Goal: Feedback & Contribution: Contribute content

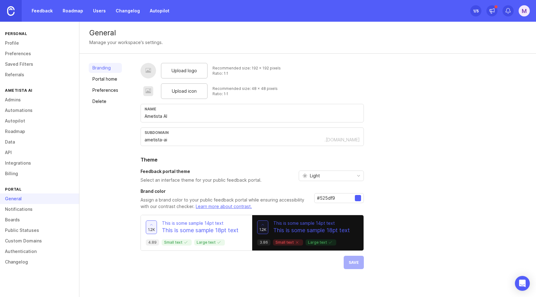
click at [178, 111] on div "Name Ametista AI" at bounding box center [253, 113] width 224 height 19
click at [328, 62] on div "Branding Portal home Preferences Delete Upload logo Recommended size: 192 x 192…" at bounding box center [307, 166] width 457 height 225
click at [147, 71] on div at bounding box center [148, 70] width 6 height 7
click at [187, 68] on span "Upload logo" at bounding box center [184, 70] width 25 height 7
click at [182, 91] on span "Upload icon" at bounding box center [184, 91] width 25 height 7
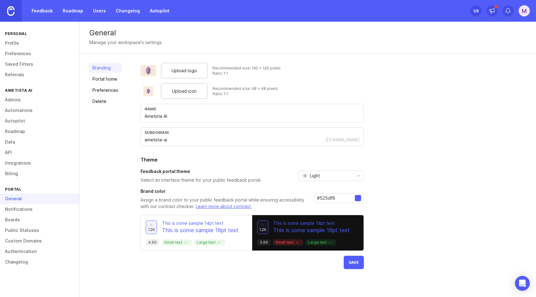
click at [330, 199] on input "#525df9" at bounding box center [336, 198] width 38 height 7
click at [359, 200] on div at bounding box center [358, 198] width 6 height 6
click at [358, 198] on div at bounding box center [358, 198] width 6 height 6
click at [357, 198] on div at bounding box center [358, 198] width 6 height 6
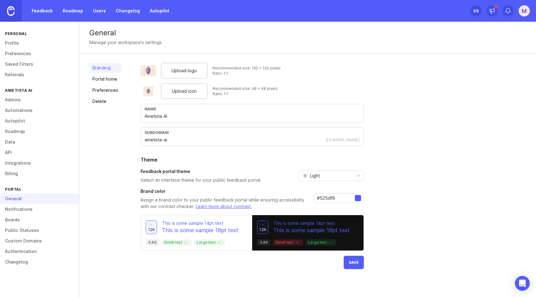
click at [326, 196] on input "#525df9" at bounding box center [336, 198] width 38 height 7
click at [195, 200] on p "Assign a brand color to your public feedback portal while ensuring accessibilit…" at bounding box center [225, 203] width 169 height 13
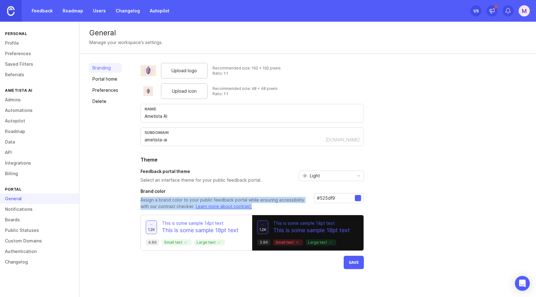
click at [195, 200] on p "Assign a brand color to your public feedback portal while ensuring accessibilit…" at bounding box center [225, 203] width 169 height 13
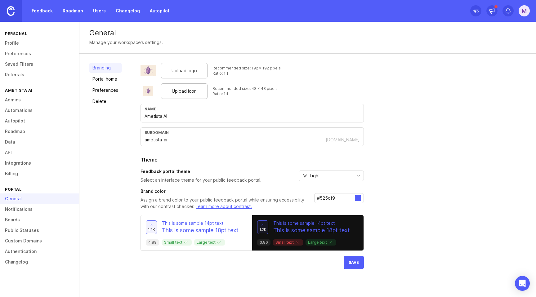
click at [243, 199] on p "Assign a brand color to your public feedback portal while ensuring accessibilit…" at bounding box center [225, 203] width 169 height 13
click at [323, 197] on input "#525df9" at bounding box center [336, 198] width 38 height 7
click at [116, 79] on link "Portal home" at bounding box center [105, 79] width 33 height 10
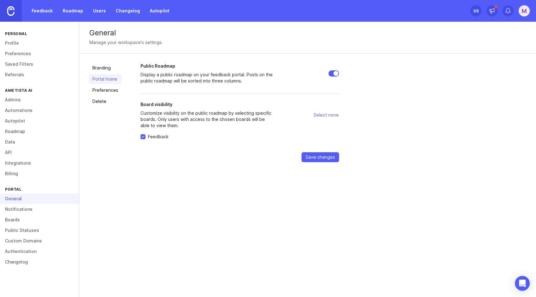
click at [326, 115] on span "Select none" at bounding box center [326, 115] width 25 height 6
click at [320, 117] on span "Select all" at bounding box center [329, 115] width 19 height 6
checkbox input "true"
click at [106, 93] on link "Preferences" at bounding box center [105, 90] width 33 height 10
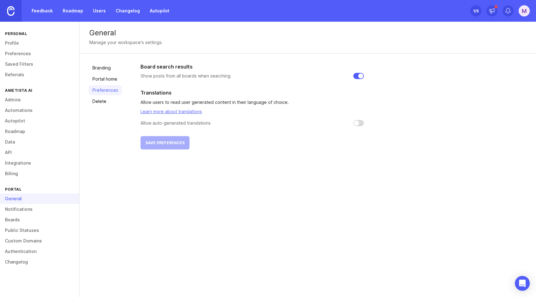
click at [359, 122] on input "checkbox" at bounding box center [359, 123] width 11 height 6
checkbox input "false"
click at [207, 102] on p "Allow users to read user generated content in their language of choice." at bounding box center [253, 102] width 224 height 7
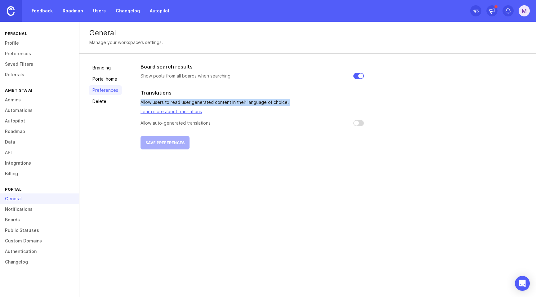
click at [207, 102] on p "Allow users to read user generated content in their language of choice." at bounding box center [253, 102] width 224 height 7
click at [202, 106] on section "Translations Allow users to read user generated content in their language of ch…" at bounding box center [253, 107] width 224 height 37
click at [179, 124] on p "Allow auto-generated translations" at bounding box center [176, 123] width 70 height 6
click at [111, 100] on link "Delete" at bounding box center [105, 102] width 33 height 10
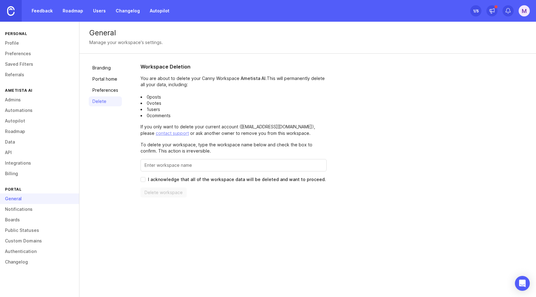
click at [22, 138] on link "Data" at bounding box center [39, 142] width 79 height 11
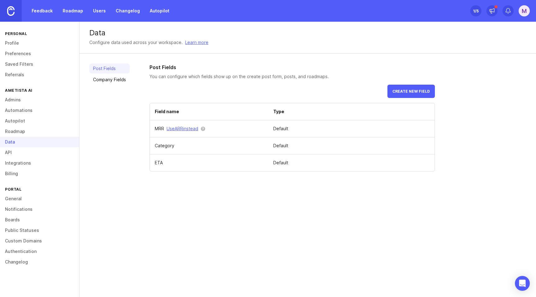
click at [22, 98] on link "Admins" at bounding box center [39, 100] width 79 height 11
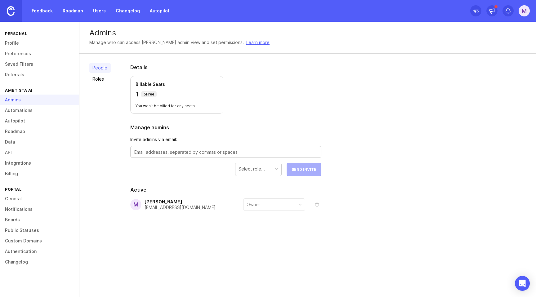
click at [23, 43] on link "Profile" at bounding box center [39, 43] width 79 height 11
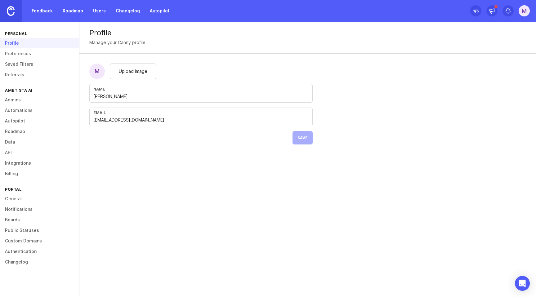
click at [53, 10] on link "Feedback" at bounding box center [42, 10] width 29 height 11
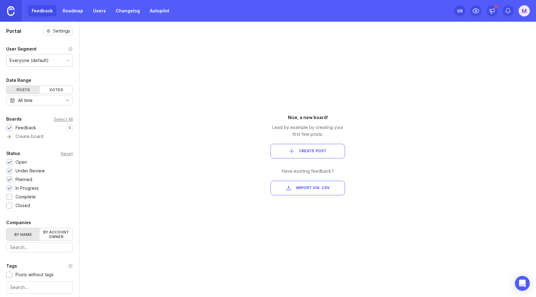
click at [125, 11] on link "Changelog" at bounding box center [128, 10] width 32 height 11
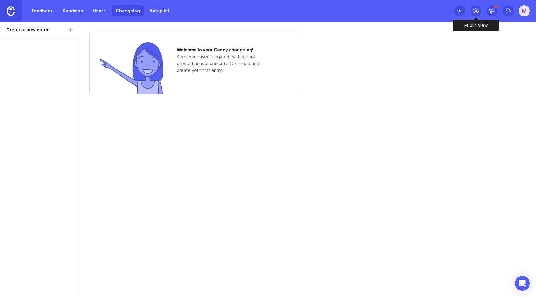
click at [474, 10] on icon at bounding box center [475, 10] width 7 height 7
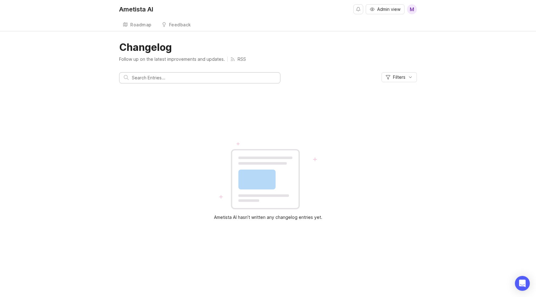
click at [198, 79] on input "text" at bounding box center [204, 78] width 144 height 7
click at [191, 116] on div "Ametista AI hasn’t written any changelog entries yet." at bounding box center [268, 131] width 298 height 79
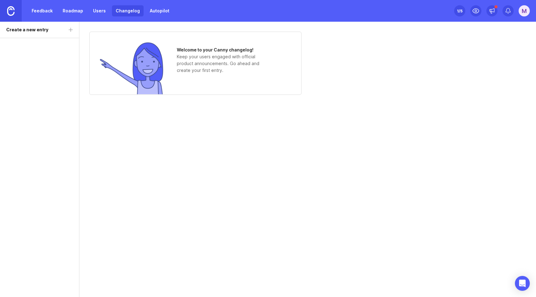
click at [163, 65] on img at bounding box center [131, 68] width 65 height 53
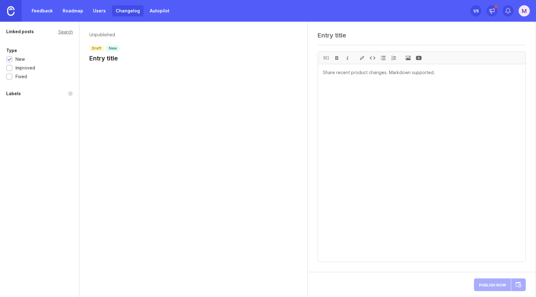
click at [96, 57] on h1 "Entry title" at bounding box center [104, 58] width 30 height 9
click at [105, 33] on p "Unpublished" at bounding box center [104, 35] width 30 height 6
click at [105, 59] on h1 "Entry title" at bounding box center [104, 58] width 30 height 9
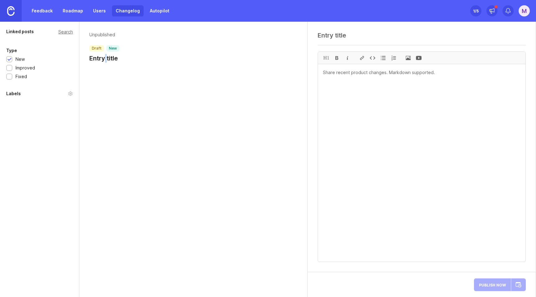
click at [105, 59] on h1 "Entry title" at bounding box center [104, 58] width 30 height 9
click at [109, 54] on h1 "Entry title" at bounding box center [104, 58] width 30 height 9
click at [332, 39] on div at bounding box center [422, 38] width 208 height 12
type textarea "Melhorias [DATE]"
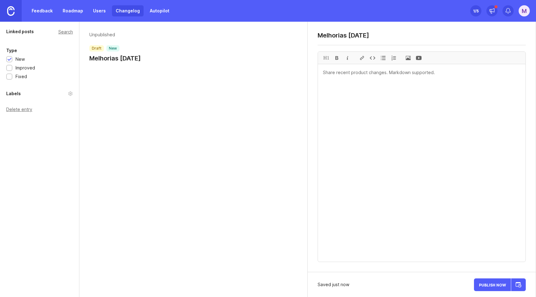
click at [345, 106] on textarea at bounding box center [422, 163] width 208 height 198
type textarea "#"
click at [332, 105] on textarea at bounding box center [422, 163] width 208 height 198
type textarea "# test"
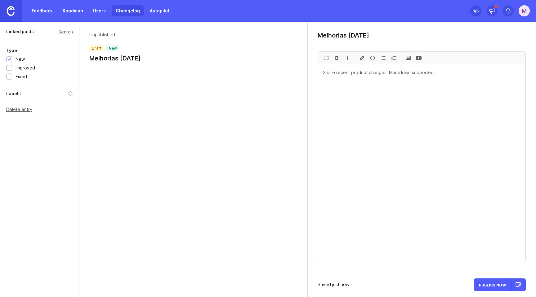
click at [384, 84] on textarea at bounding box center [422, 163] width 208 height 198
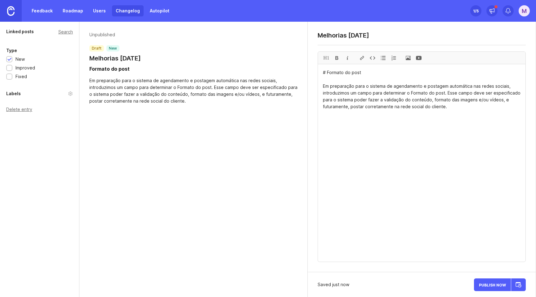
click at [440, 93] on textarea "# Formato do post Em preparação para o sistema de agendamento e postagem automá…" at bounding box center [422, 163] width 208 height 198
drag, startPoint x: 440, startPoint y: 93, endPoint x: 416, endPoint y: 93, distance: 23.6
click at [416, 93] on textarea "# Formato do post Em preparação para o sistema de agendamento e postagem automá…" at bounding box center [422, 163] width 208 height 198
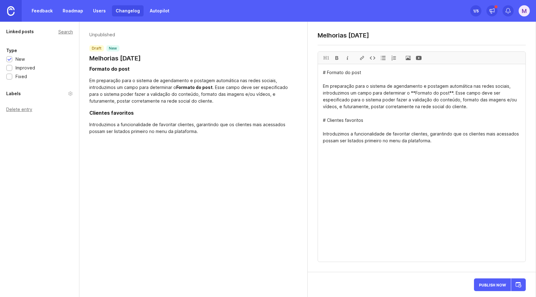
click at [472, 109] on textarea "# Formato do post Em preparação para o sistema de agendamento e postagem automá…" at bounding box center [422, 163] width 208 height 198
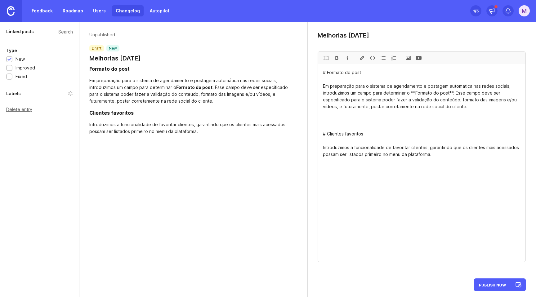
click at [408, 54] on span at bounding box center [408, 58] width 11 height 12
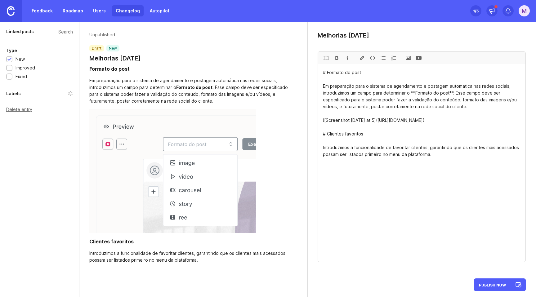
click at [367, 179] on textarea "# Formato do post Em preparação para o sistema de agendamento e postagem automá…" at bounding box center [422, 163] width 208 height 198
click at [405, 60] on span at bounding box center [408, 58] width 11 height 12
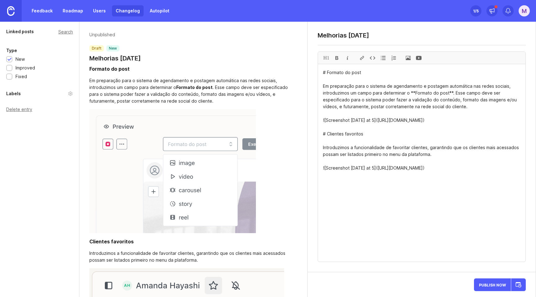
click at [392, 210] on textarea "# Formato do post Em preparação para o sistema de agendamento e postagem automá…" at bounding box center [422, 163] width 208 height 198
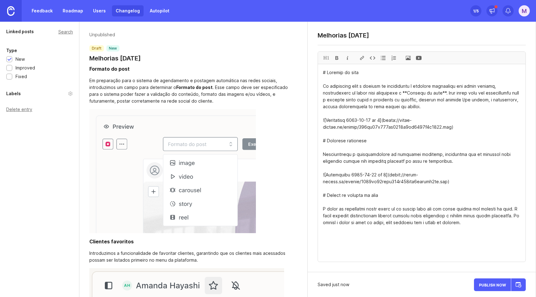
click at [407, 60] on span at bounding box center [408, 58] width 11 height 12
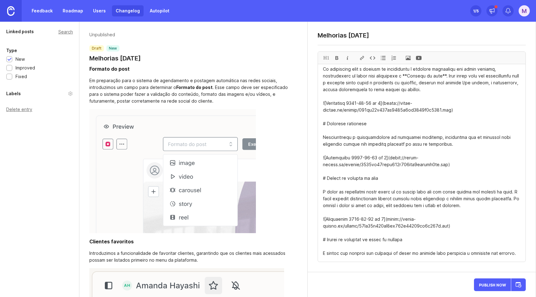
scroll to position [25, 0]
click at [408, 58] on span at bounding box center [408, 58] width 11 height 12
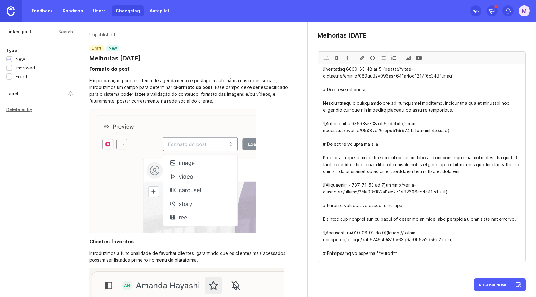
scroll to position [65, 0]
click at [339, 138] on textarea at bounding box center [422, 163] width 208 height 198
click at [337, 119] on textarea at bounding box center [422, 163] width 208 height 198
click at [336, 131] on textarea at bounding box center [422, 163] width 208 height 198
click at [325, 60] on div "H1" at bounding box center [326, 58] width 11 height 12
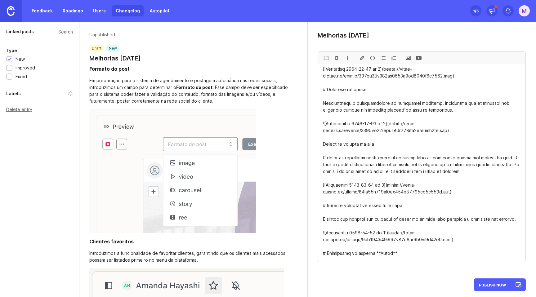
click at [324, 56] on div "H1" at bounding box center [326, 58] width 11 height 12
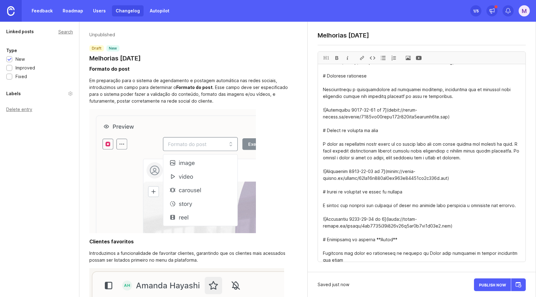
scroll to position [66, 0]
click at [414, 260] on textarea at bounding box center [422, 163] width 208 height 198
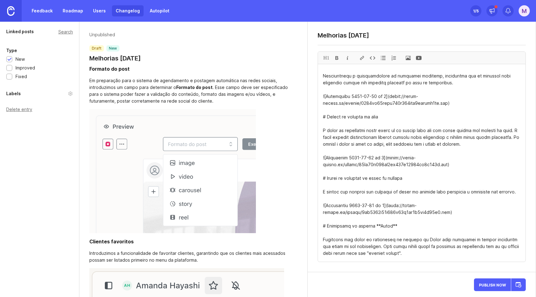
scroll to position [86, 0]
click at [408, 57] on span at bounding box center [408, 58] width 11 height 12
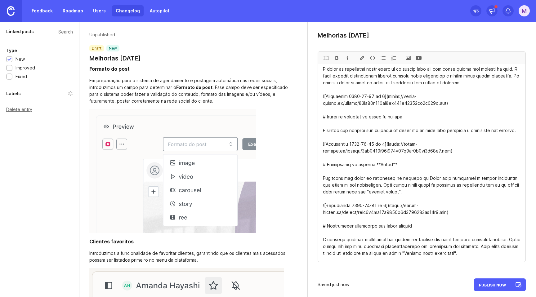
scroll to position [148, 0]
click at [409, 58] on span at bounding box center [408, 58] width 11 height 12
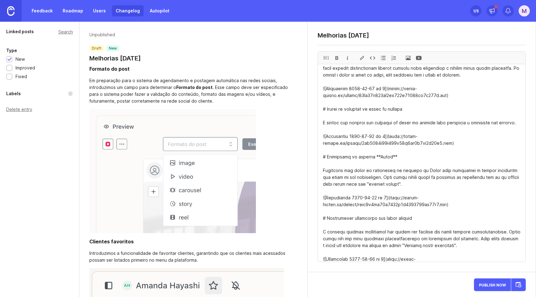
scroll to position [167, 0]
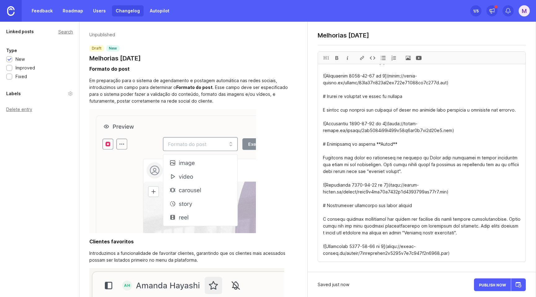
type textarea "# Loremip do sita Co adipiscing elit s doeiusm te incididuntu l etdolore magnaa…"
click at [497, 285] on span "Publish Now" at bounding box center [492, 285] width 27 height 4
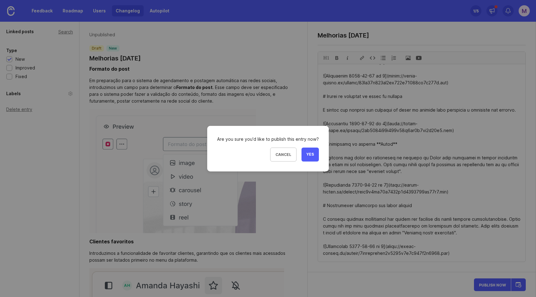
click at [313, 156] on span "Yes" at bounding box center [310, 154] width 7 height 5
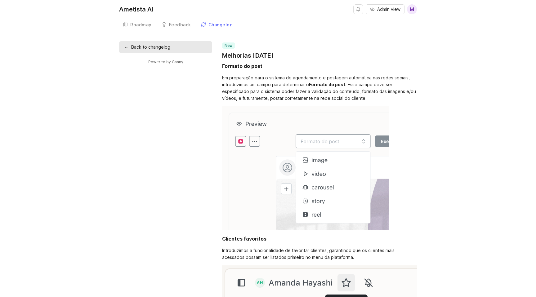
click at [237, 66] on div "Formato do post" at bounding box center [242, 65] width 40 height 7
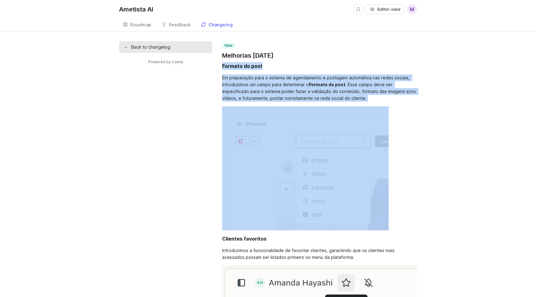
drag, startPoint x: 237, startPoint y: 66, endPoint x: 277, endPoint y: 78, distance: 41.8
click at [277, 78] on div "Em preparação para o sistema de agendamento e postagem automática nas redes soc…" at bounding box center [319, 88] width 195 height 27
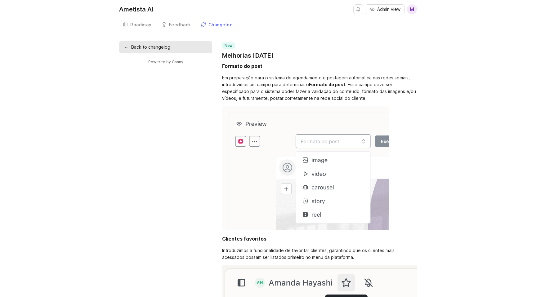
click at [139, 25] on div "Roadmap" at bounding box center [140, 25] width 21 height 4
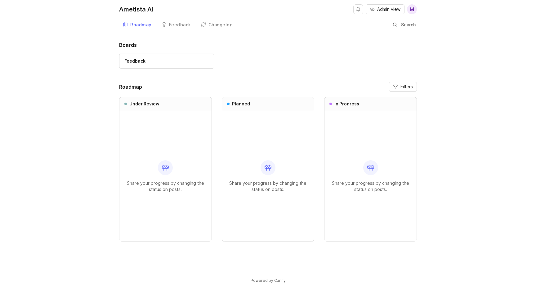
click at [207, 21] on link "Changelog" at bounding box center [216, 25] width 39 height 13
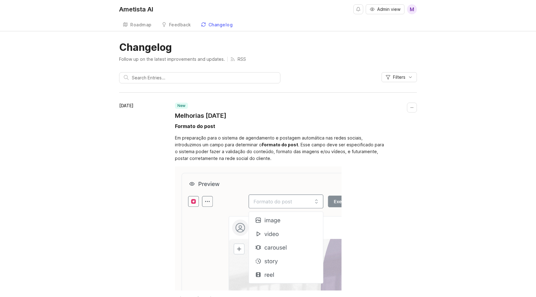
click at [323, 87] on div "Filters" at bounding box center [268, 80] width 298 height 16
